Goal: Task Accomplishment & Management: Manage account settings

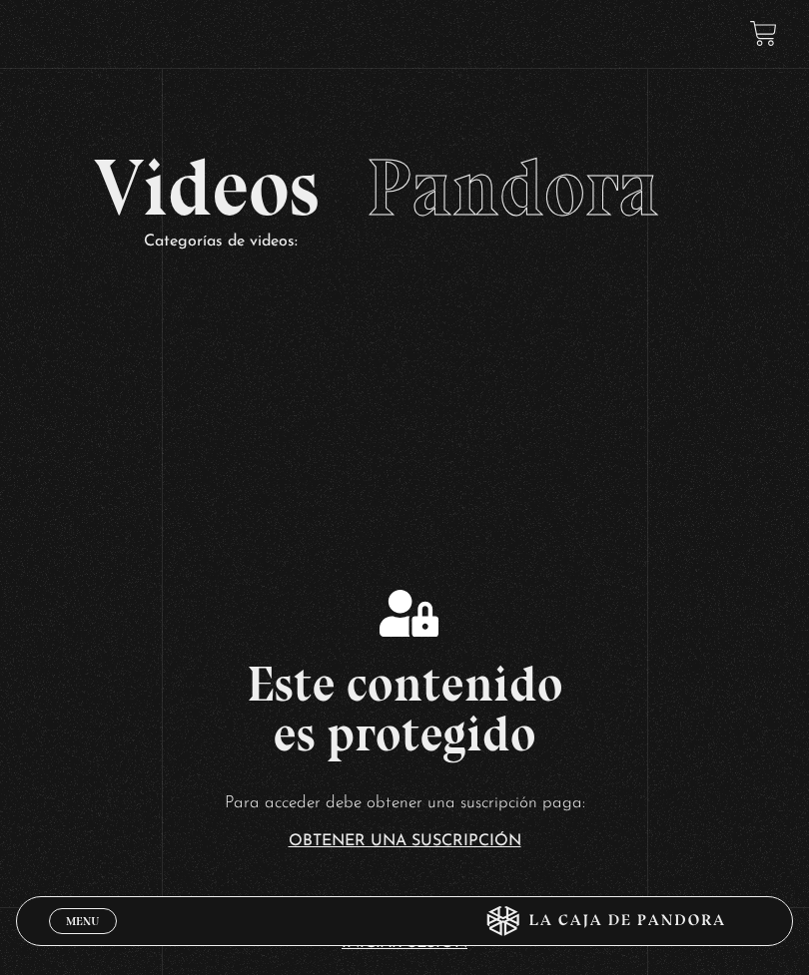
click at [88, 917] on span "Menu" at bounding box center [82, 921] width 33 height 12
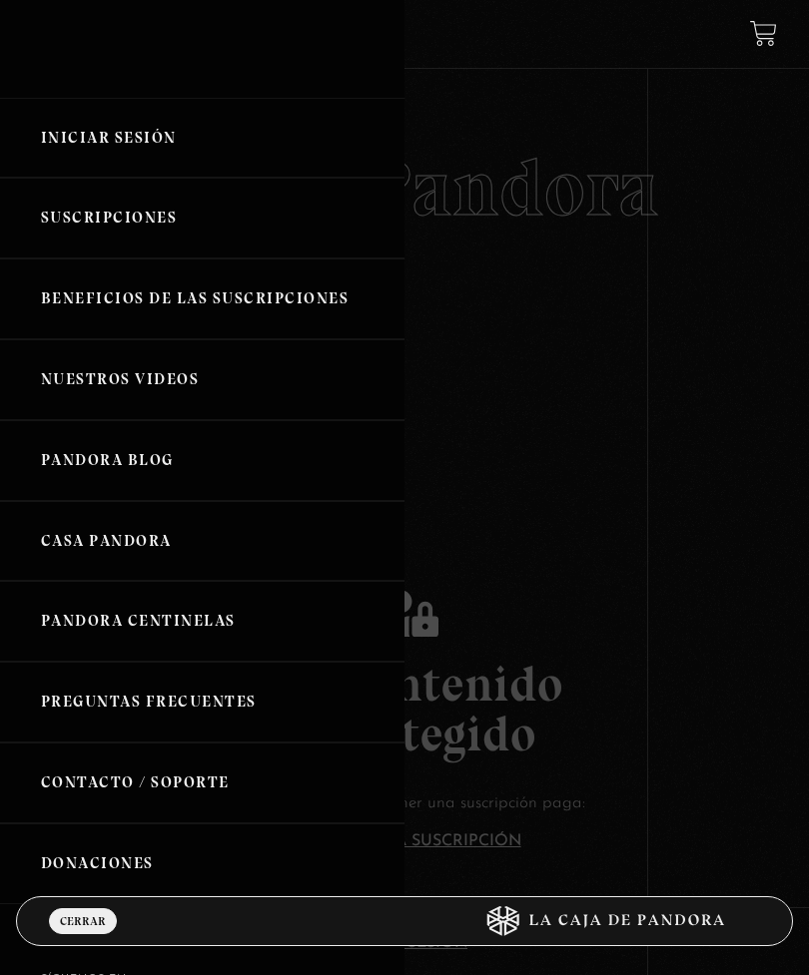
click at [225, 145] on link "Iniciar Sesión" at bounding box center [202, 138] width 404 height 81
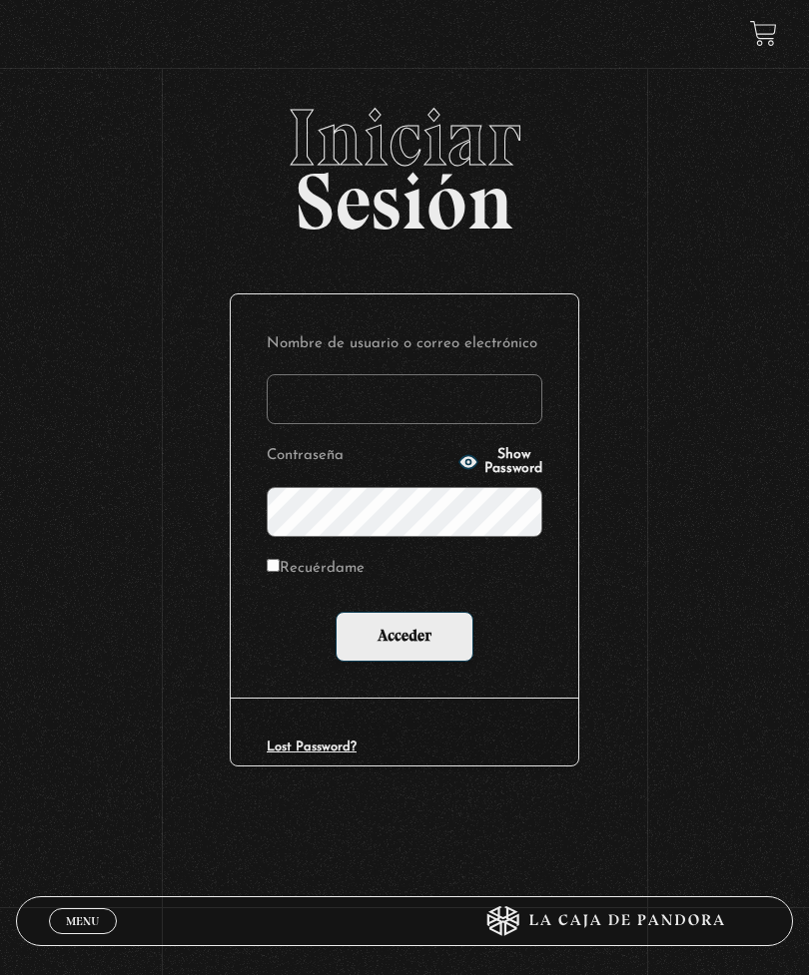
type input "baleskavb@yahoo.com"
click at [404, 641] on input "Acceder" at bounding box center [404, 637] width 138 height 50
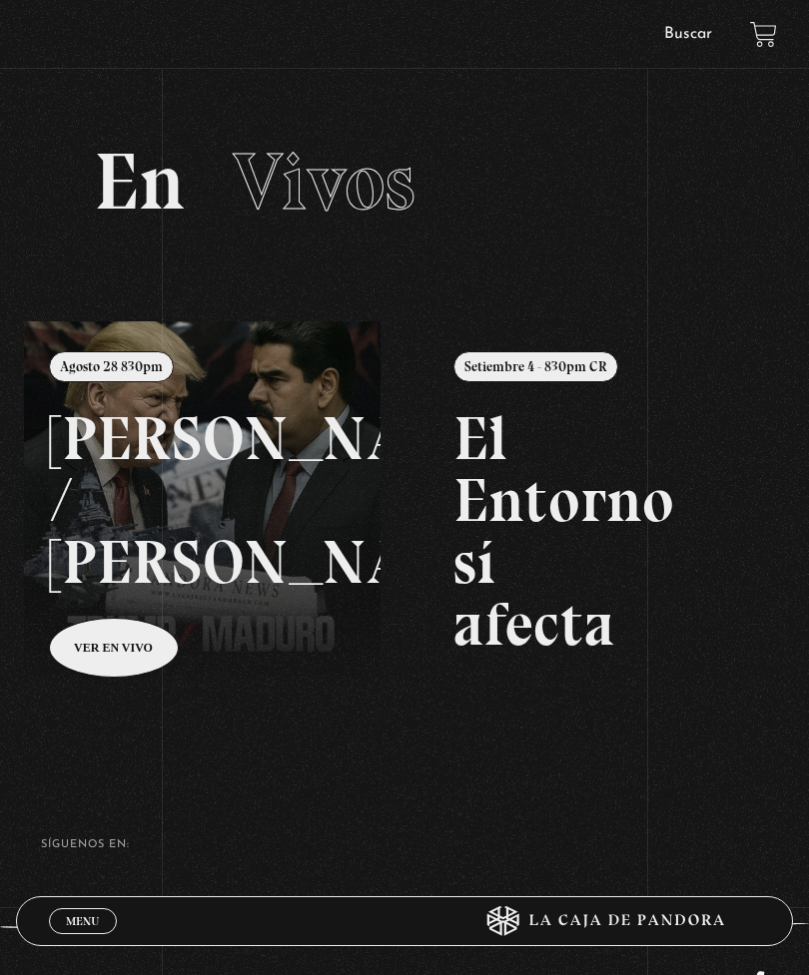
scroll to position [7, 0]
